Goal: Transaction & Acquisition: Purchase product/service

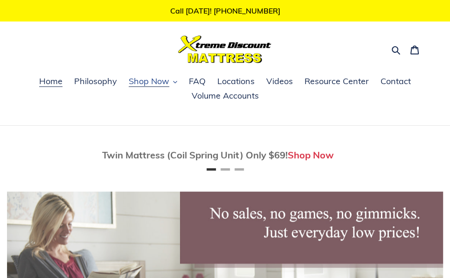
click at [156, 77] on span "Shop Now" at bounding box center [149, 81] width 41 height 11
click at [173, 82] on button "Shop Now" at bounding box center [153, 82] width 58 height 14
click at [160, 81] on span "Shop Now" at bounding box center [149, 81] width 41 height 11
click at [156, 83] on span "Shop Now" at bounding box center [149, 81] width 41 height 11
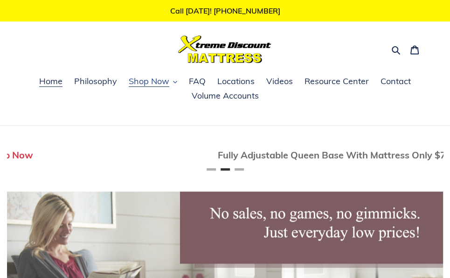
scroll to position [0, 436]
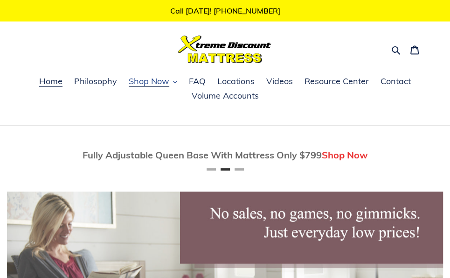
click at [172, 83] on button "Shop Now" at bounding box center [153, 82] width 58 height 14
click at [166, 81] on span "Shop Now" at bounding box center [149, 81] width 41 height 11
click at [150, 81] on span "Shop Now" at bounding box center [149, 81] width 41 height 11
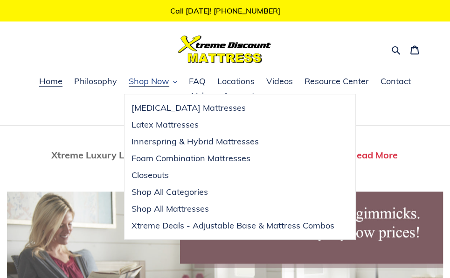
scroll to position [0, 872]
click at [49, 82] on span "Home" at bounding box center [50, 81] width 23 height 11
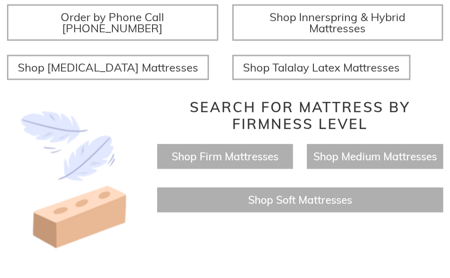
scroll to position [373, 0]
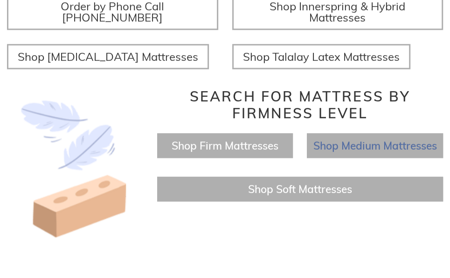
click at [373, 143] on span "Shop Medium Mattresses" at bounding box center [376, 146] width 124 height 14
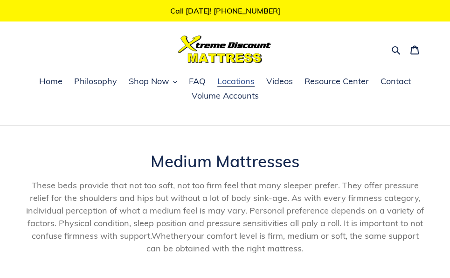
click at [251, 82] on span "Locations" at bounding box center [235, 81] width 37 height 11
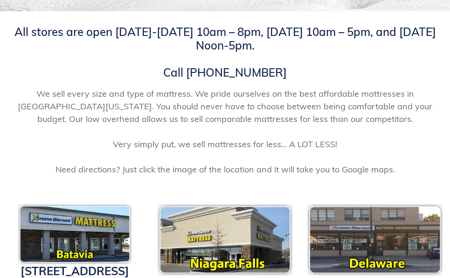
scroll to position [47, 0]
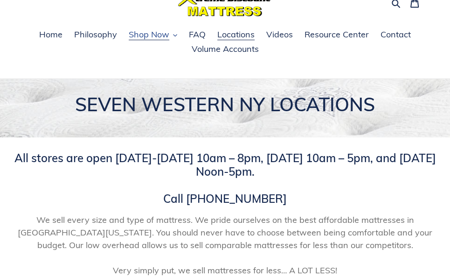
click at [174, 36] on button "Shop Now" at bounding box center [153, 35] width 58 height 14
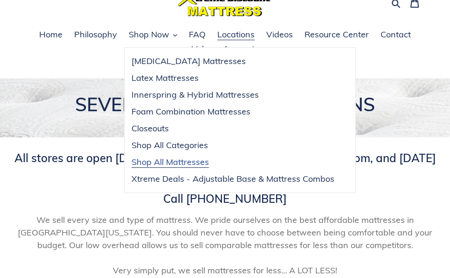
click at [188, 159] on span "Shop All Mattresses" at bounding box center [170, 161] width 77 height 11
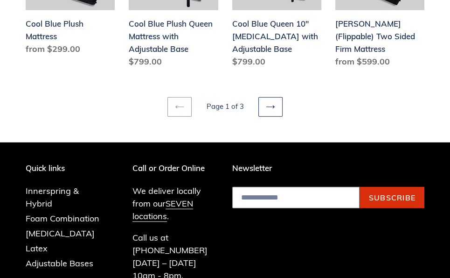
scroll to position [1260, 0]
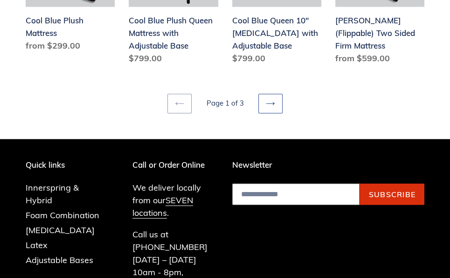
click at [278, 94] on link "Next page" at bounding box center [270, 104] width 24 height 20
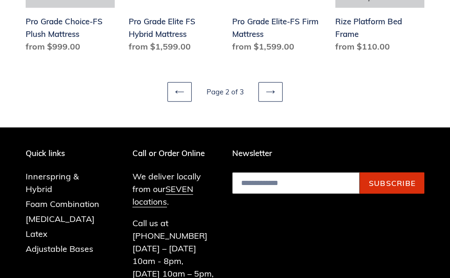
scroll to position [1260, 0]
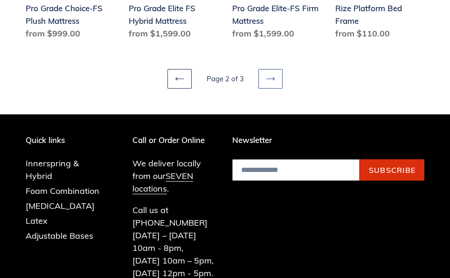
click at [269, 74] on icon at bounding box center [270, 78] width 9 height 9
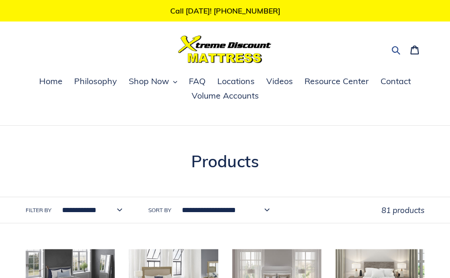
click at [397, 47] on icon "button" at bounding box center [396, 50] width 8 height 8
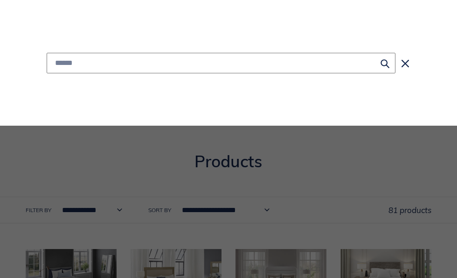
click at [266, 61] on input "Search" at bounding box center [221, 63] width 349 height 21
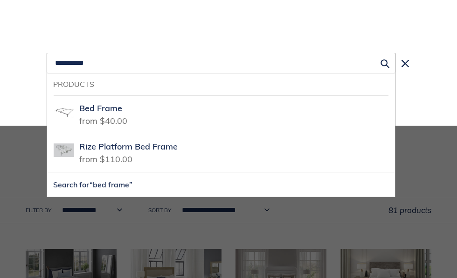
type input "**********"
click at [47, 172] on button "Search for “bed frame”" at bounding box center [221, 184] width 348 height 24
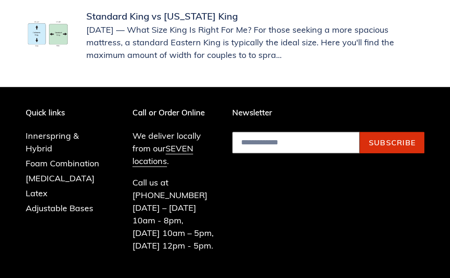
scroll to position [420, 0]
